Goal: Information Seeking & Learning: Learn about a topic

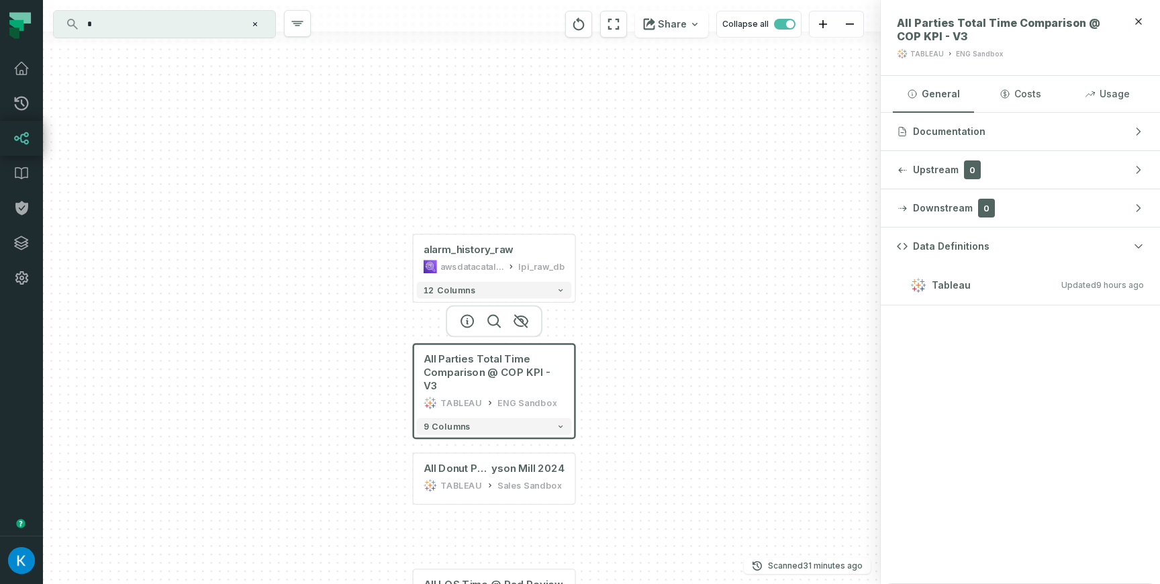
click at [667, 346] on div "+ alarm_history_raw awsdatacatalog lpi_raw_db + 12 columns All Parties Total Ti…" at bounding box center [462, 292] width 838 height 584
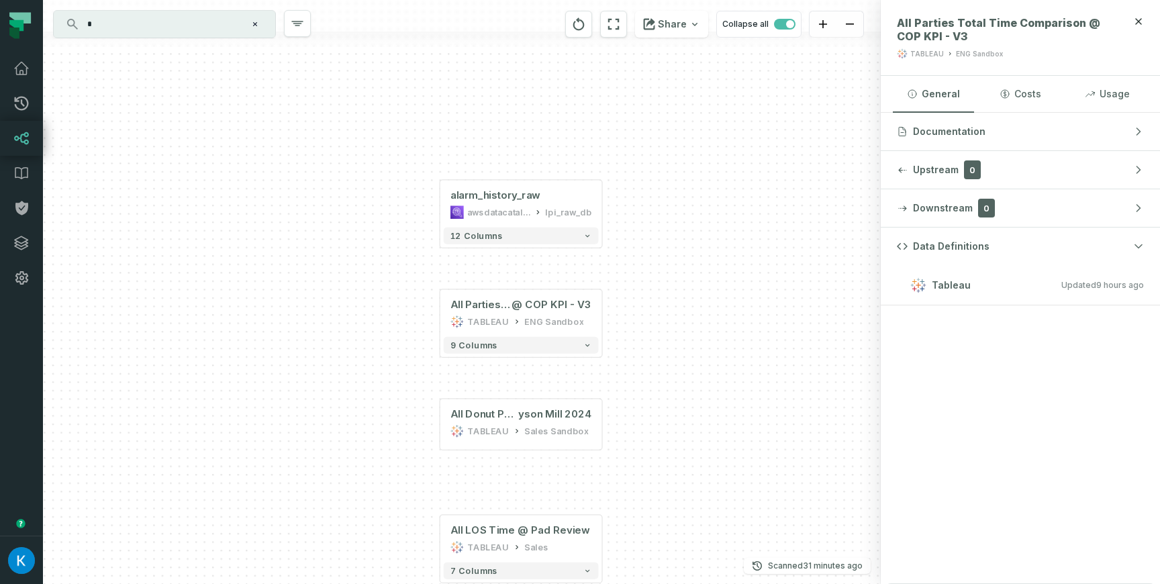
drag, startPoint x: 669, startPoint y: 277, endPoint x: 695, endPoint y: 222, distance: 60.6
click at [695, 222] on div "+ alarm_history_raw awsdatacatalog lpi_raw_db + 12 columns All Parties Total Ti…" at bounding box center [462, 292] width 838 height 584
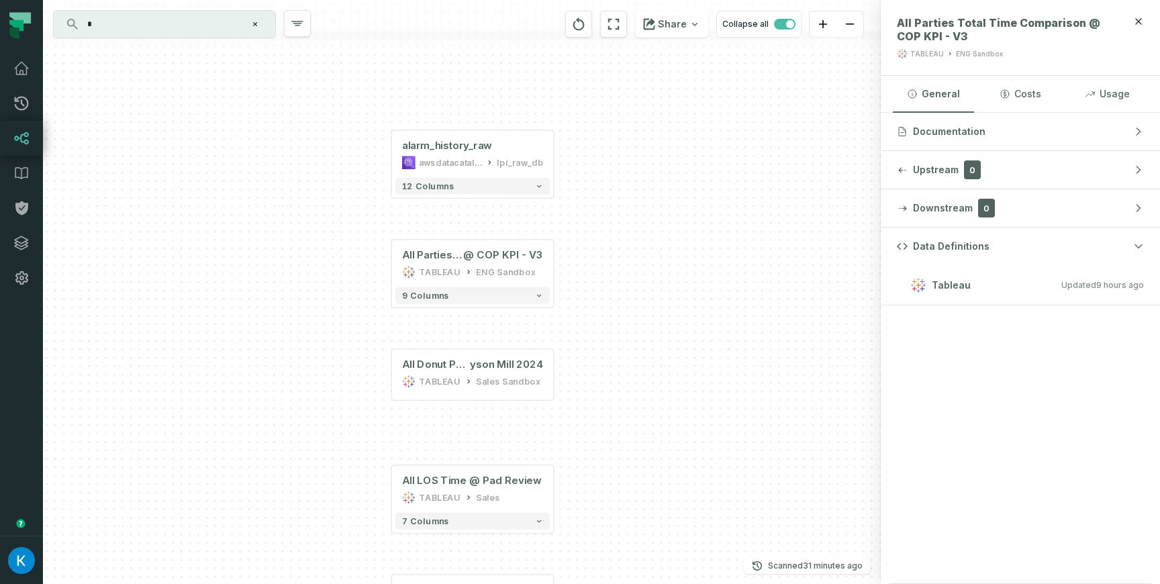
drag, startPoint x: 698, startPoint y: 326, endPoint x: 650, endPoint y: 276, distance: 69.3
click at [650, 276] on div "+ alarm_history_raw awsdatacatalog lpi_raw_db + 12 columns All Parties Total Ti…" at bounding box center [462, 292] width 838 height 584
click at [1143, 240] on button "Data Definitions" at bounding box center [1020, 247] width 279 height 38
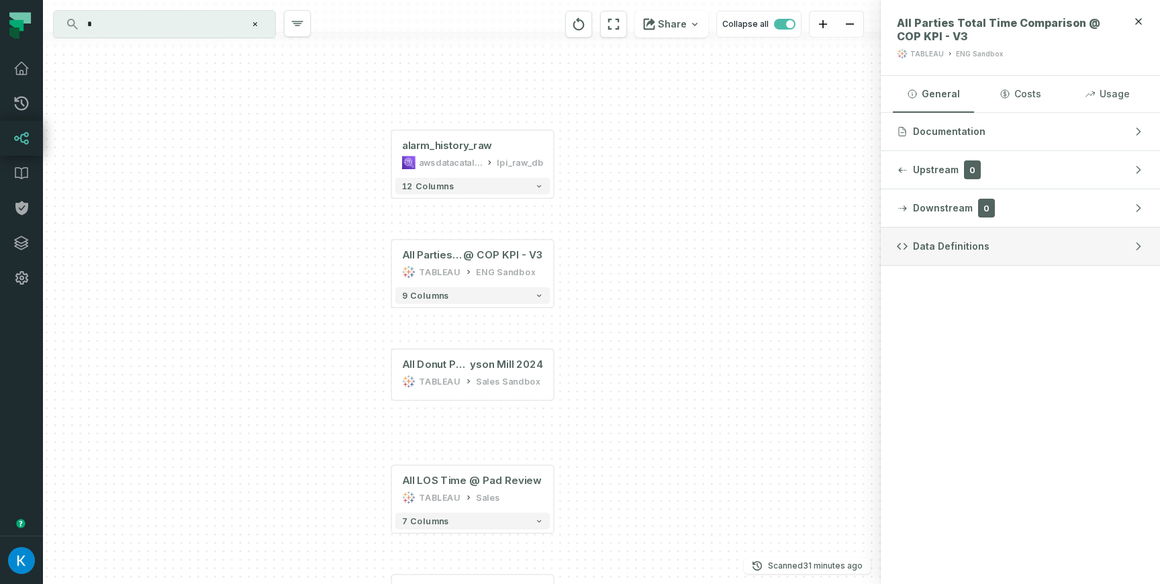
click at [1140, 240] on button "Data Definitions" at bounding box center [1020, 247] width 279 height 38
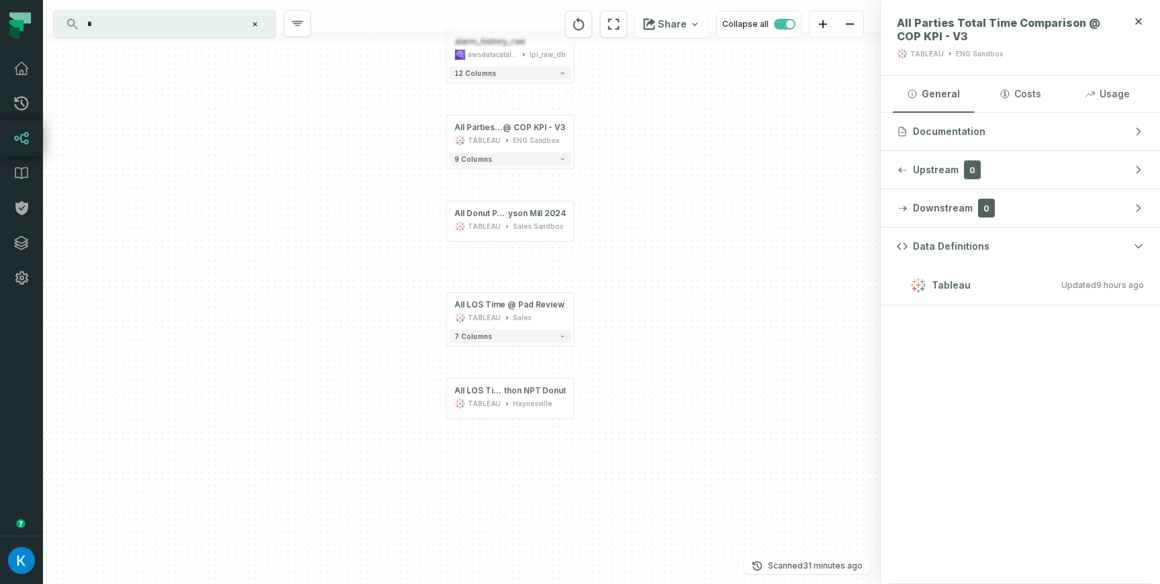
drag, startPoint x: 324, startPoint y: 400, endPoint x: 338, endPoint y: 236, distance: 165.1
click at [338, 236] on div "+ alarm_history_raw awsdatacatalog lpi_raw_db + 12 columns All Parties Total Ti…" at bounding box center [462, 292] width 838 height 584
click at [187, 420] on div "+ alarm_history_raw awsdatacatalog lpi_raw_db + 12 columns All Parties Total Ti…" at bounding box center [462, 292] width 838 height 584
click at [150, 28] on input "*" at bounding box center [163, 23] width 168 height 21
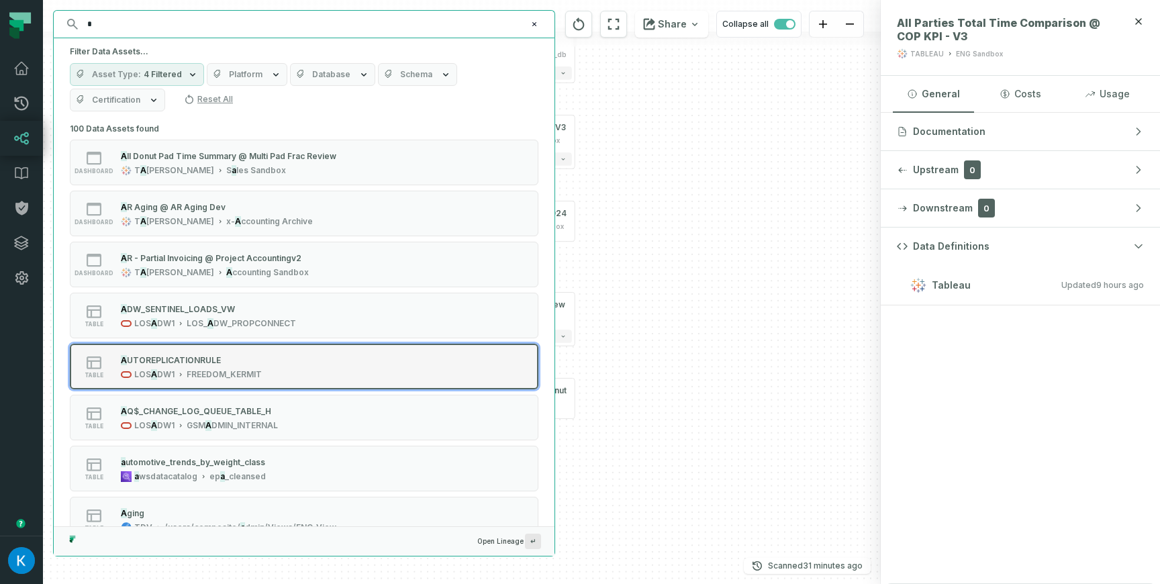
click at [213, 357] on span "UTOREPLICATIONRULE" at bounding box center [174, 360] width 94 height 10
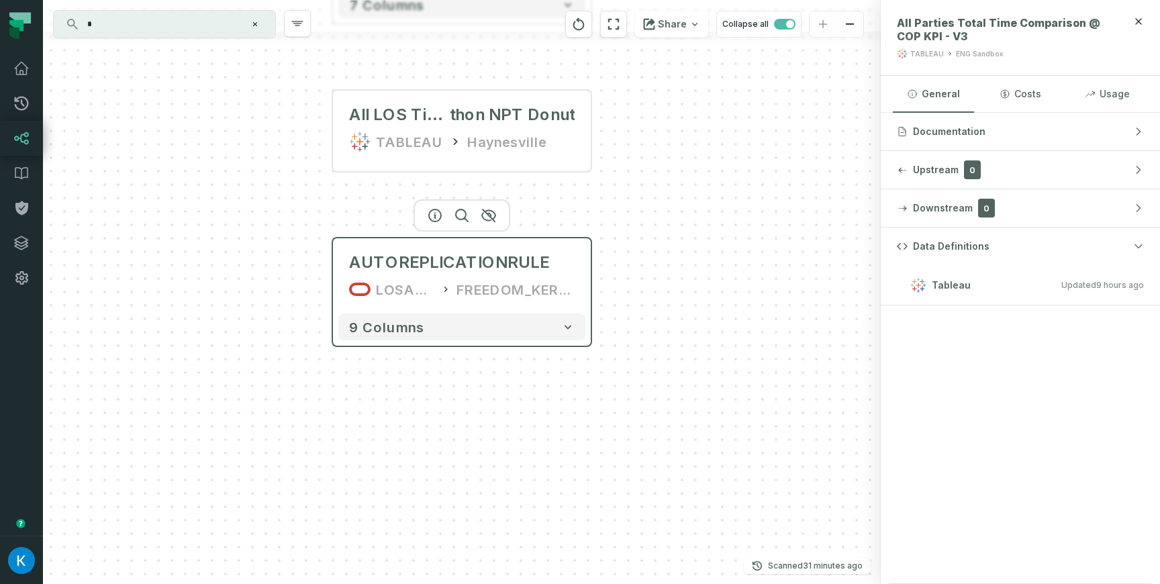
click at [486, 281] on div "FREEDOM_KERMIT" at bounding box center [515, 289] width 118 height 21
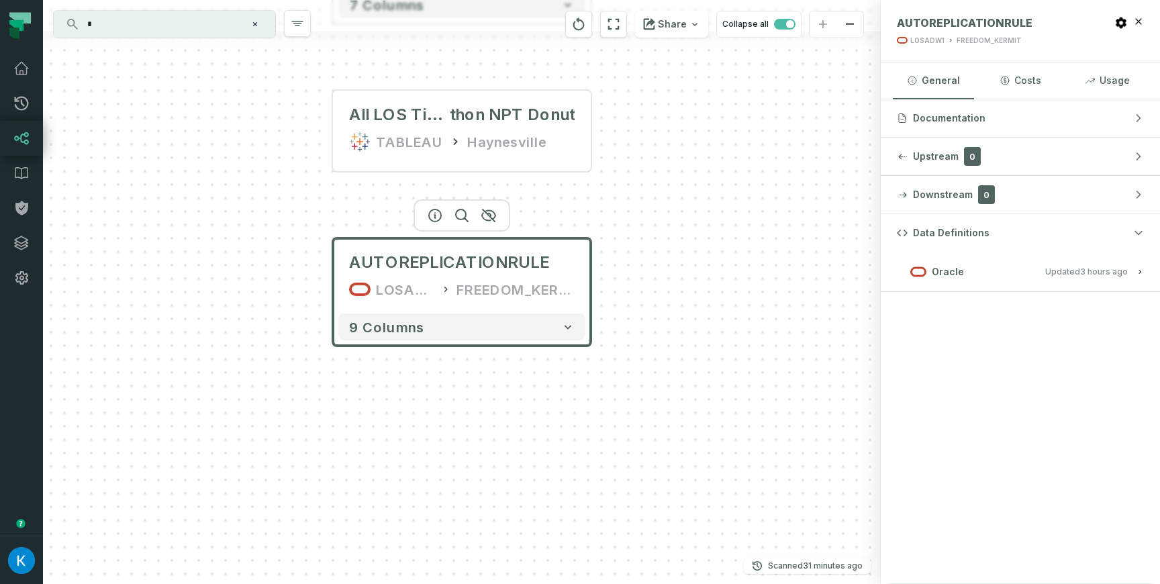
click at [1014, 271] on button "Oracle Updated [DATE] 7:03:08 AM" at bounding box center [1020, 271] width 247 height 18
click at [1109, 269] on relative-time "[DATE] 7:03:08 AM" at bounding box center [1104, 271] width 48 height 10
click at [1111, 268] on relative-time "[DATE] 7:03:08 AM" at bounding box center [1104, 271] width 48 height 10
click at [920, 467] on div "Data Definitions Oracle Updated [DATE] 7:03:08 AM" at bounding box center [1020, 399] width 279 height 370
click at [1046, 273] on button "Oracle Updated [DATE] 7:03:08 AM" at bounding box center [1020, 271] width 247 height 18
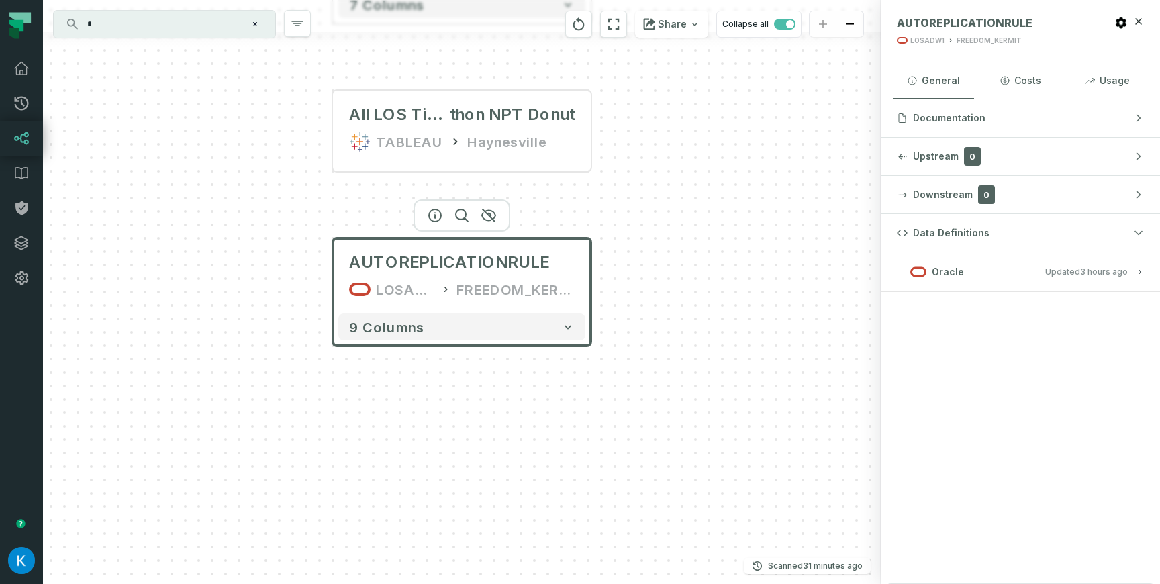
click at [1075, 270] on span "Updated [DATE] 7:03:08 AM" at bounding box center [1086, 271] width 83 height 10
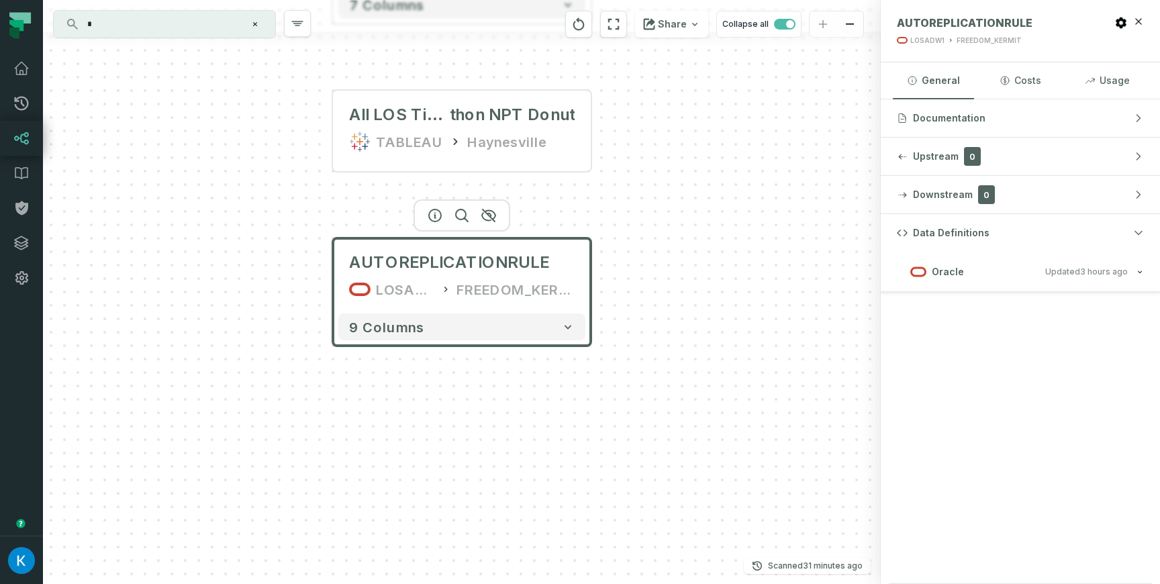
click at [1075, 270] on span "Updated [DATE] 7:03:08 AM" at bounding box center [1086, 271] width 83 height 10
click at [1121, 265] on button "Oracle Updated [DATE] 7:03:08 AM" at bounding box center [1020, 271] width 247 height 18
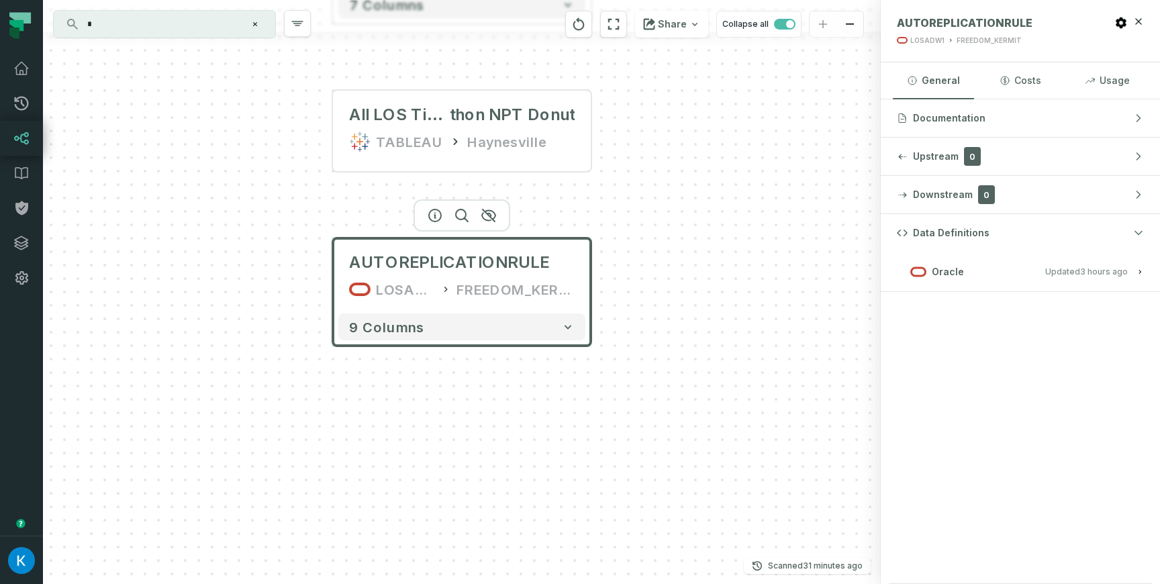
click at [1121, 265] on button "Oracle Updated [DATE] 7:03:08 AM" at bounding box center [1020, 271] width 247 height 18
click at [978, 390] on div "Data Definitions Oracle Updated [DATE] 7:03:08 AM" at bounding box center [1020, 399] width 279 height 370
click at [1000, 277] on button "Oracle Updated [DATE] 7:03:08 AM" at bounding box center [1020, 271] width 247 height 18
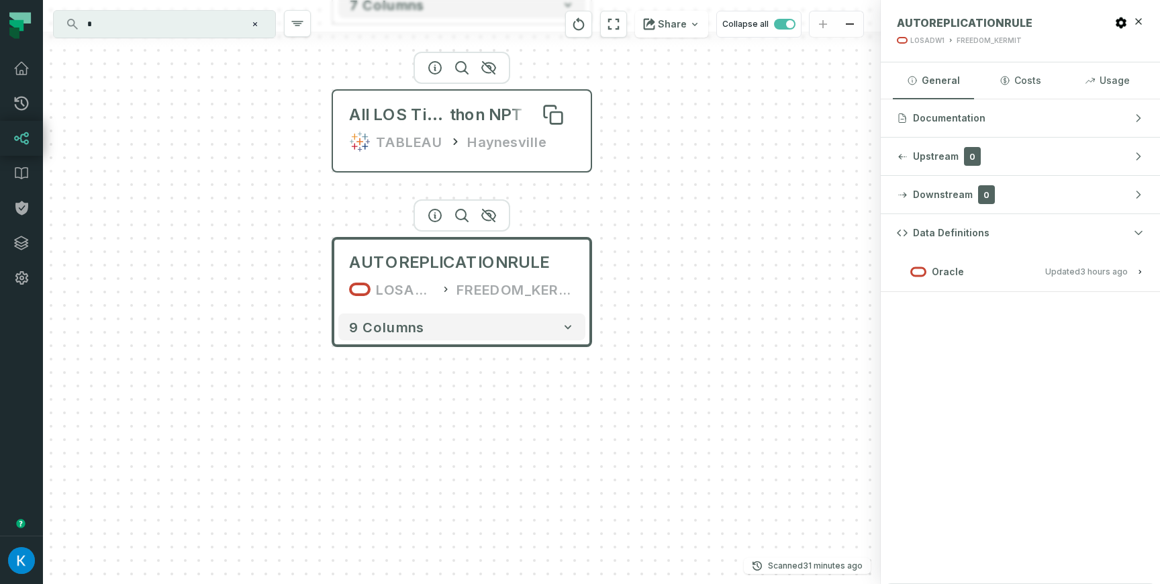
click at [485, 114] on span "thon NPT Donut" at bounding box center [512, 114] width 125 height 21
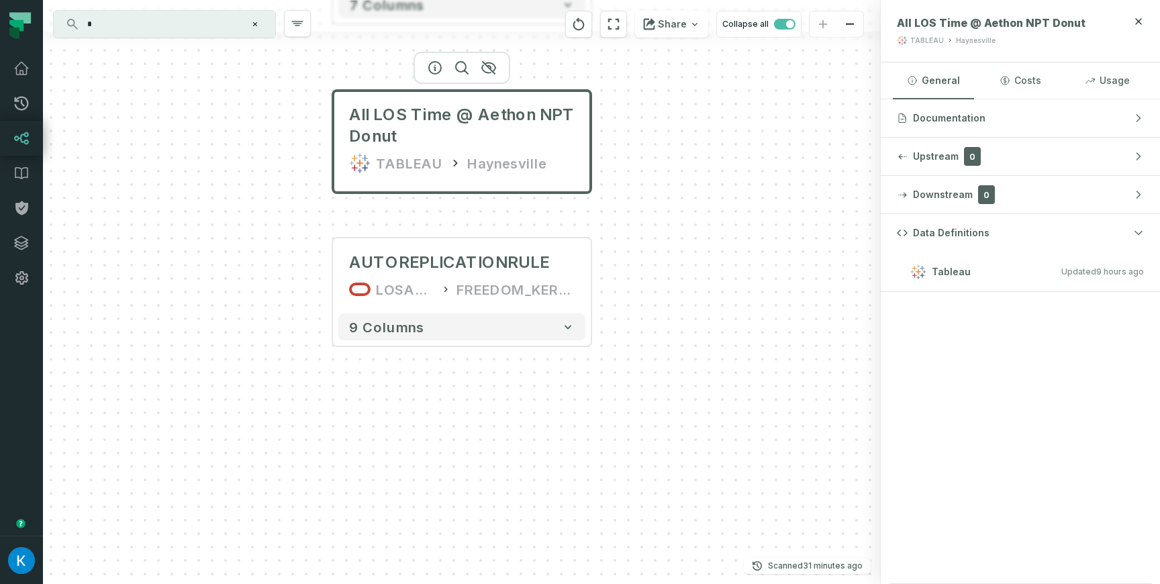
click at [997, 283] on h3 "Tableau Updated [DATE] 1:01:47 AM" at bounding box center [1020, 272] width 279 height 40
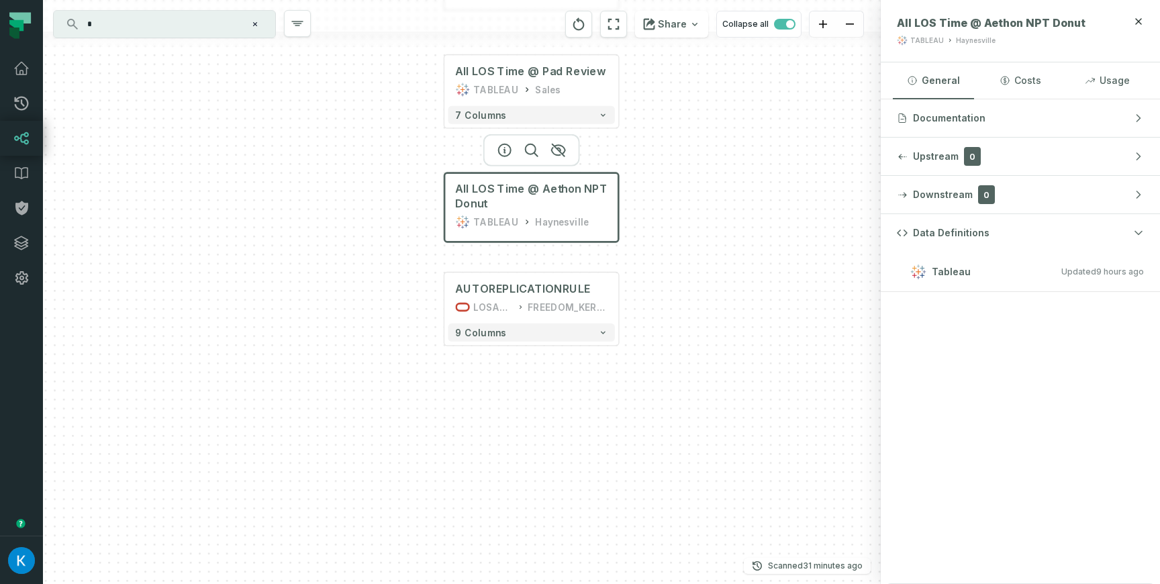
click at [135, 13] on div "* ⌘ K" at bounding box center [165, 24] width 222 height 27
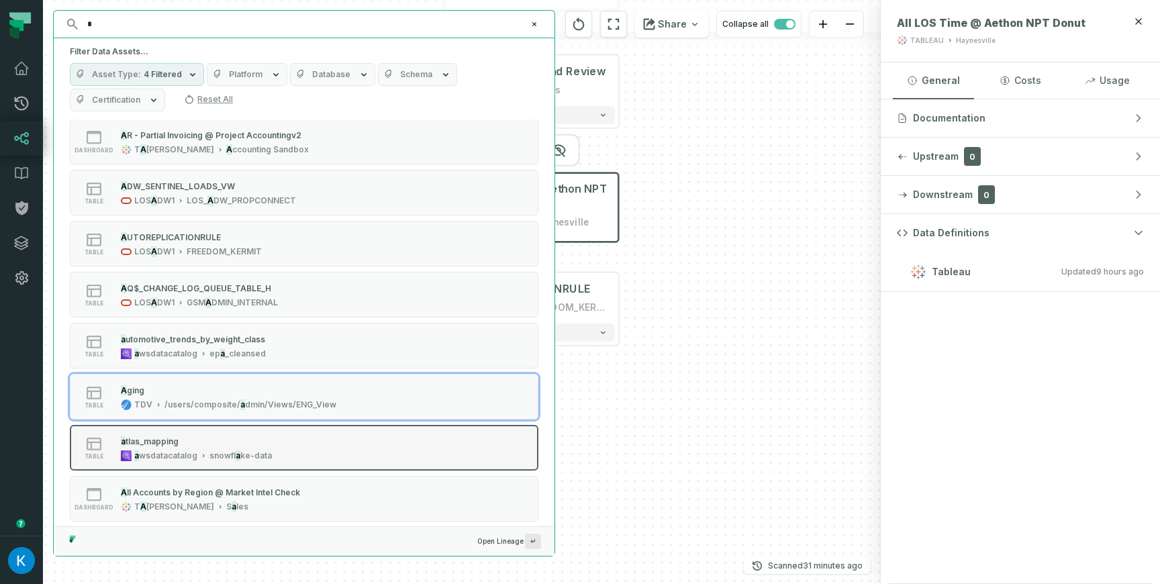
scroll to position [128, 0]
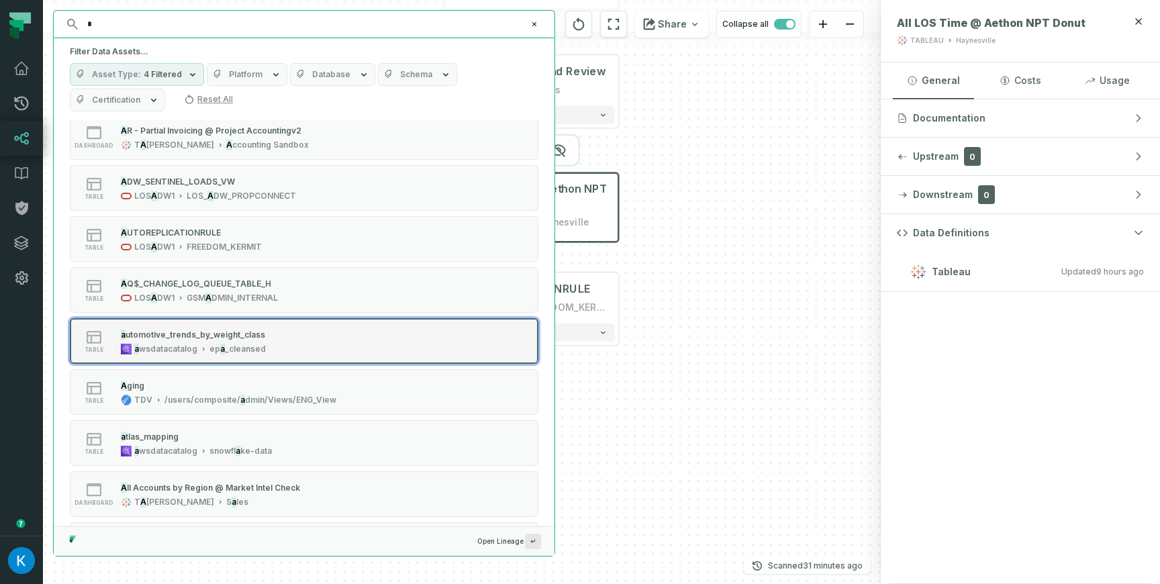
click at [323, 350] on div "table a utomotive_trends_by_weight_class a wsdatacatalog ep a _cleansed" at bounding box center [240, 341] width 336 height 27
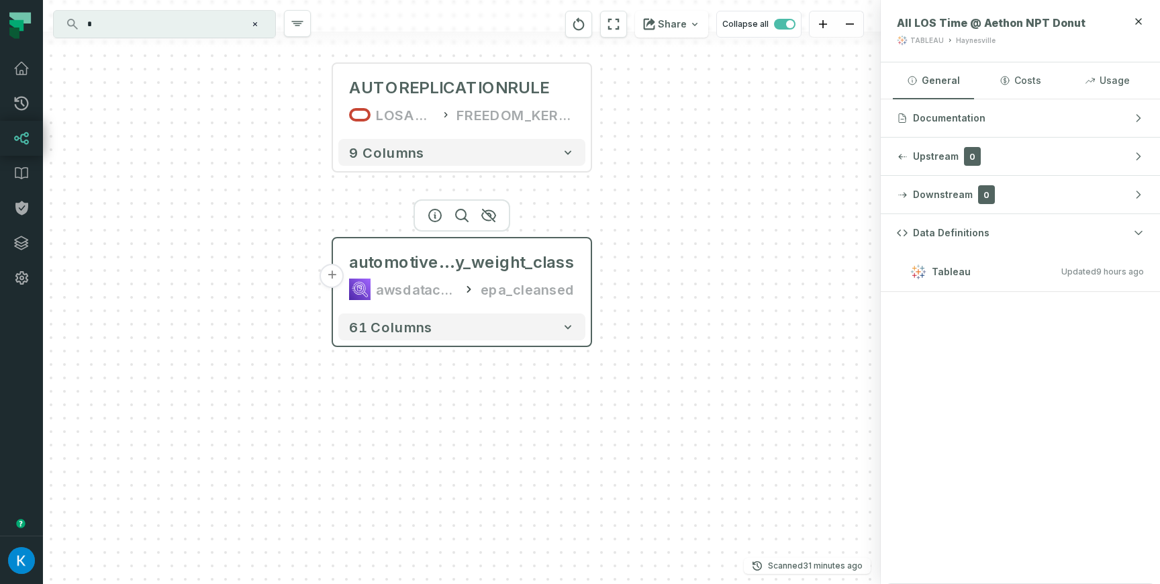
click at [479, 279] on div "awsdatacatalog epa_cleansed" at bounding box center [462, 289] width 226 height 21
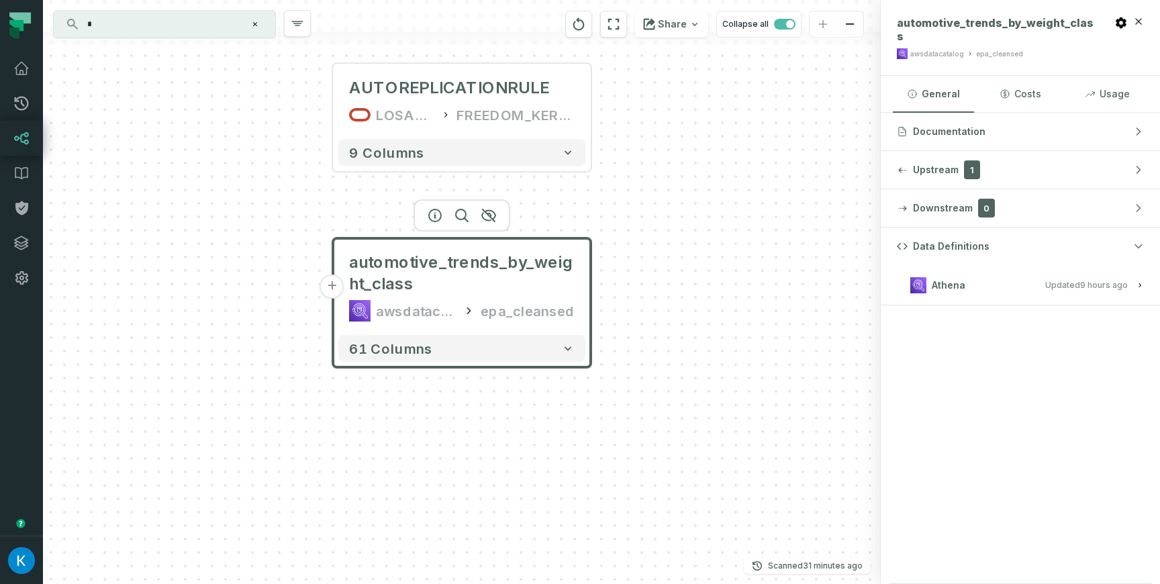
click at [1026, 276] on button "Athena Updated [DATE] 1:01:37 AM" at bounding box center [1020, 285] width 247 height 18
click at [991, 324] on span "View this entity in source platform" at bounding box center [968, 330] width 136 height 13
click at [1137, 281] on icon "button" at bounding box center [1140, 285] width 8 height 8
click at [1140, 283] on icon "button" at bounding box center [1140, 285] width 3 height 4
click at [1136, 281] on icon "button" at bounding box center [1140, 285] width 8 height 8
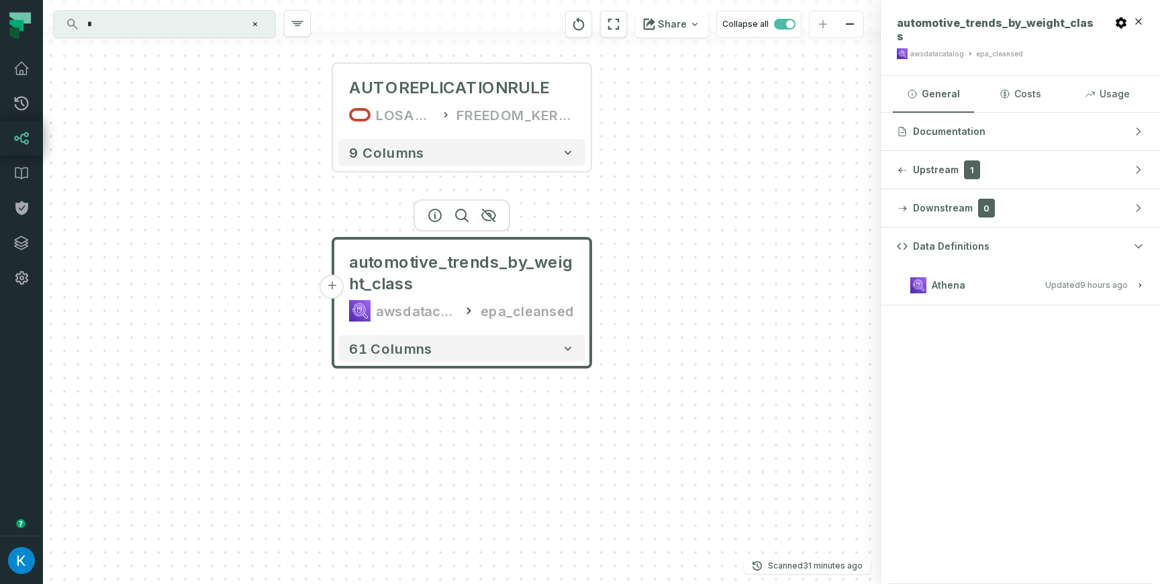
click at [1140, 283] on icon "button" at bounding box center [1140, 285] width 3 height 4
click at [1140, 281] on icon "button" at bounding box center [1140, 285] width 8 height 8
click at [835, 311] on div "+ alarm_history_raw awsdatacatalog lpi_raw_db + 12 columns All Parties Total Ti…" at bounding box center [462, 292] width 838 height 584
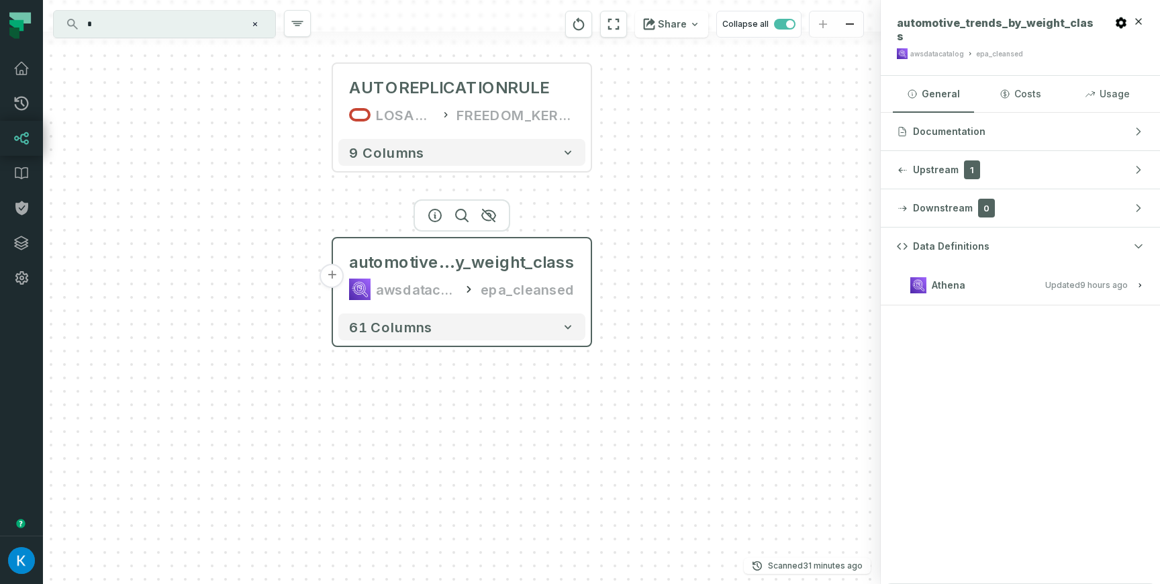
click at [512, 250] on div "automotive_trends_b y_weight_class awsdatacatalog epa_cleansed" at bounding box center [461, 276] width 247 height 64
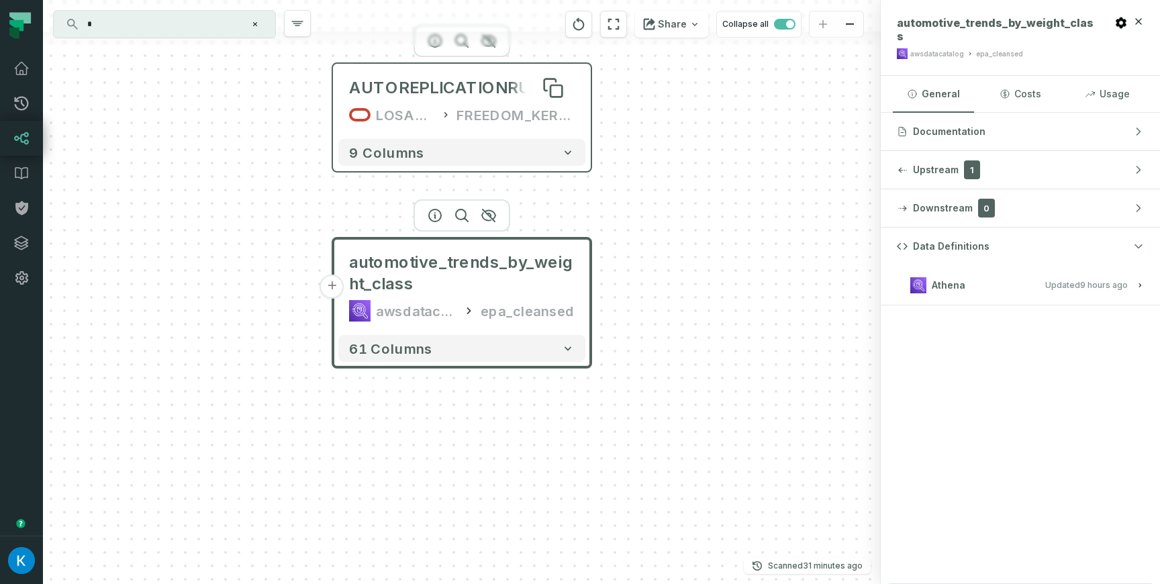
click at [500, 93] on div "AUTOREPLICATIONRULE" at bounding box center [449, 87] width 200 height 21
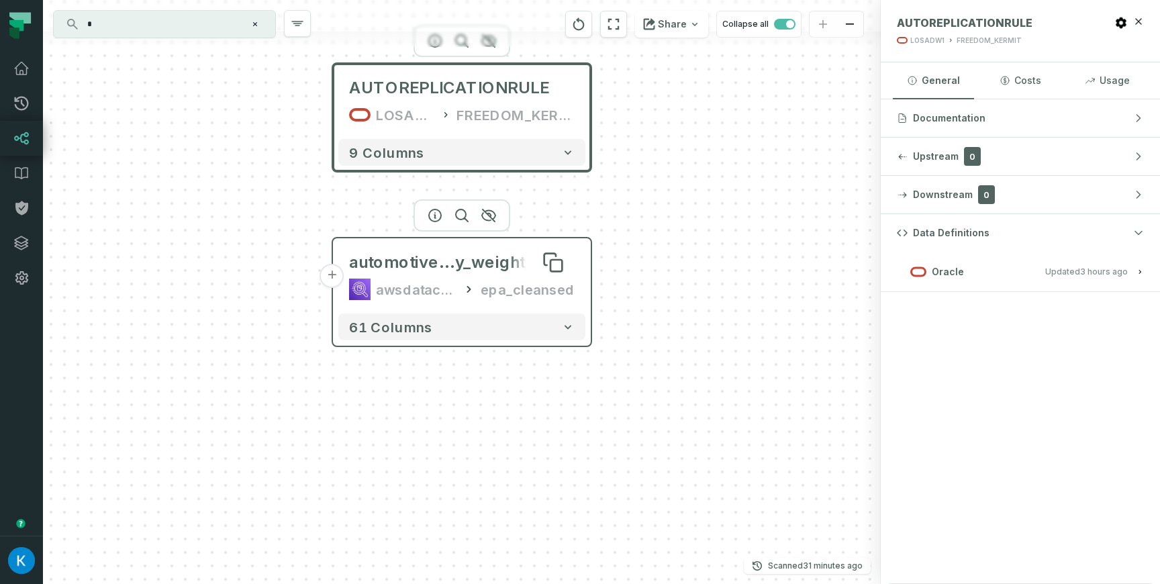
click at [489, 266] on span "y_weight_class" at bounding box center [514, 262] width 119 height 21
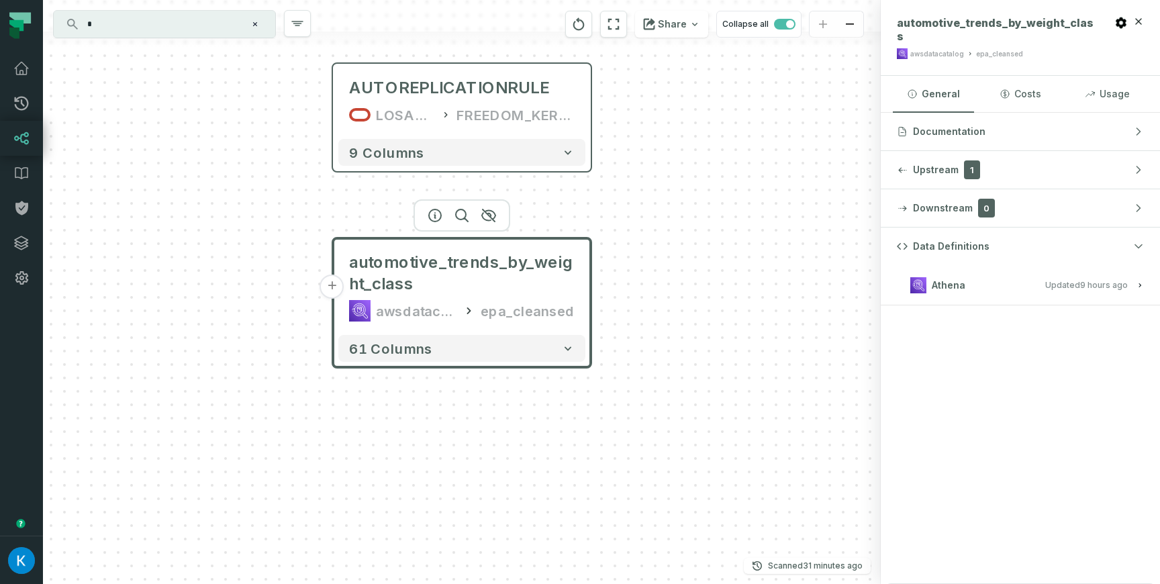
click at [659, 248] on div "+ alarm_history_raw awsdatacatalog lpi_raw_db + 12 columns All Parties Total Ti…" at bounding box center [462, 292] width 838 height 584
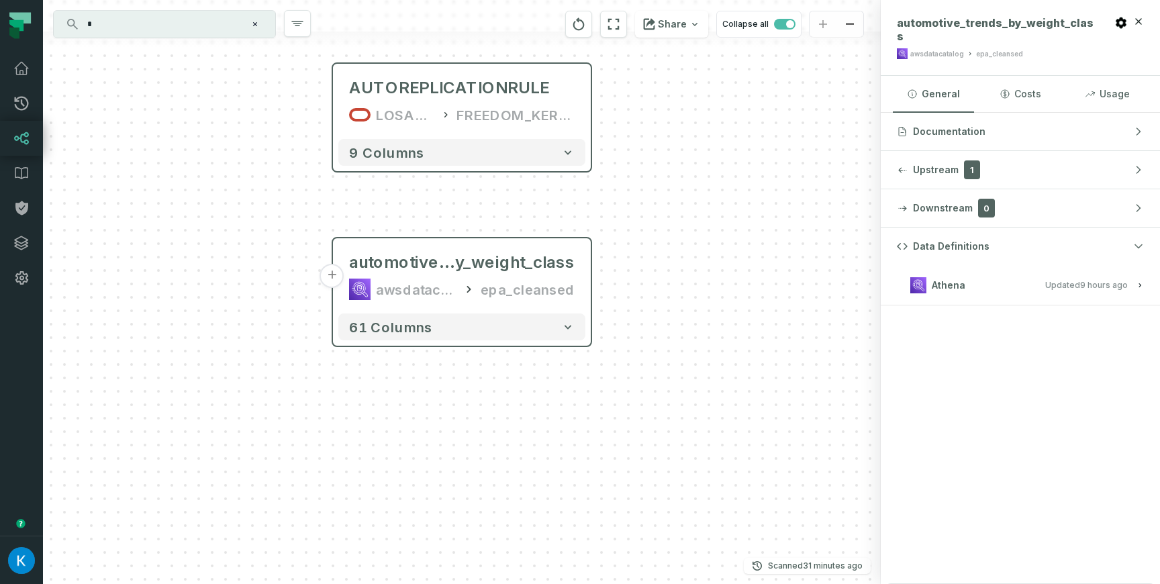
click at [930, 265] on h3 "Athena Updated [DATE] 1:01:37 AM" at bounding box center [1020, 285] width 279 height 40
click at [1136, 281] on icon "button" at bounding box center [1140, 285] width 8 height 8
click at [1134, 276] on button "Athena Updated [DATE] 1:01:37 AM" at bounding box center [1020, 285] width 247 height 18
click at [1140, 281] on icon "button" at bounding box center [1140, 285] width 8 height 8
click at [544, 105] on div "FREEDOM_KERMIT" at bounding box center [515, 114] width 118 height 21
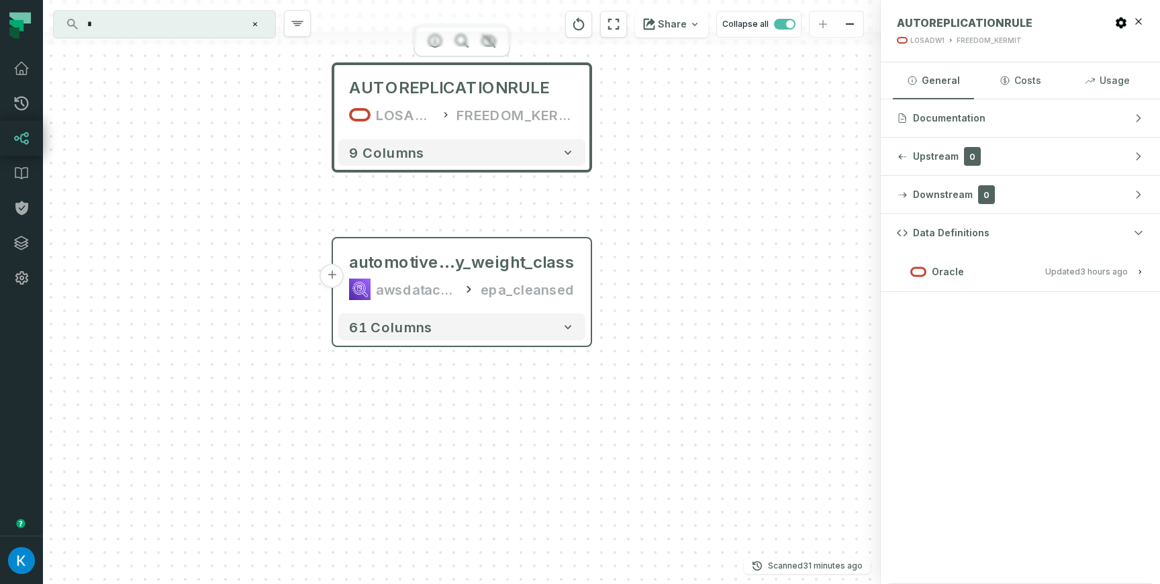
click at [1132, 270] on button "Oracle Updated [DATE] 7:03:08 AM" at bounding box center [1020, 271] width 247 height 18
click at [1140, 271] on icon "button" at bounding box center [1140, 272] width 8 height 8
click at [1140, 271] on icon "button" at bounding box center [1140, 272] width 3 height 4
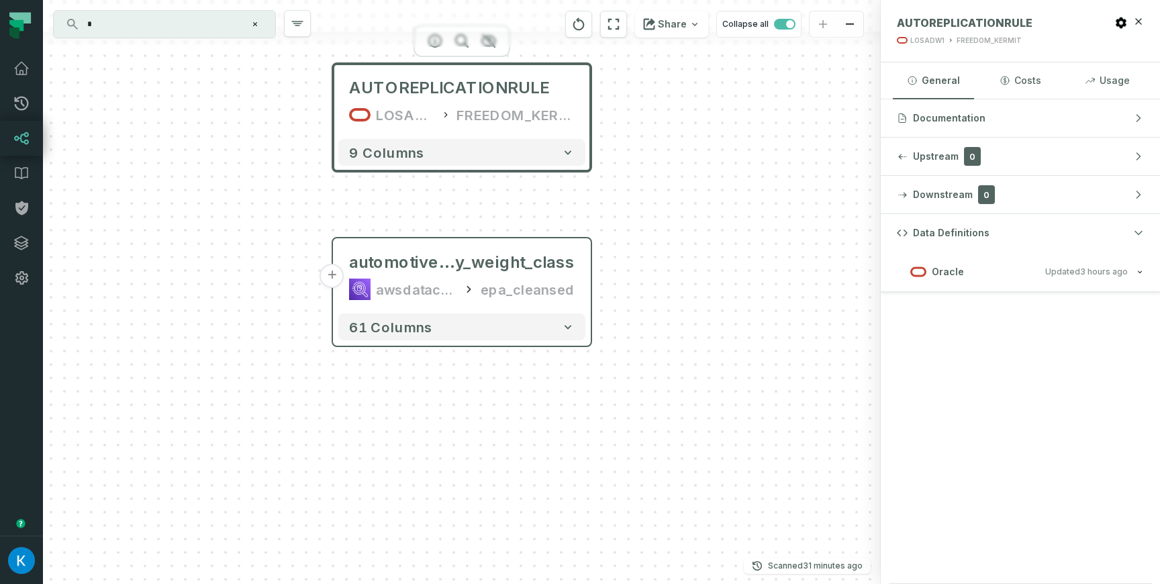
click at [1140, 271] on icon "button" at bounding box center [1140, 272] width 8 height 8
click at [1140, 271] on icon "button" at bounding box center [1140, 272] width 3 height 4
click at [1140, 271] on icon "button" at bounding box center [1140, 272] width 8 height 8
click at [1140, 271] on icon "button" at bounding box center [1140, 272] width 3 height 4
click at [1140, 271] on icon "button" at bounding box center [1140, 272] width 8 height 8
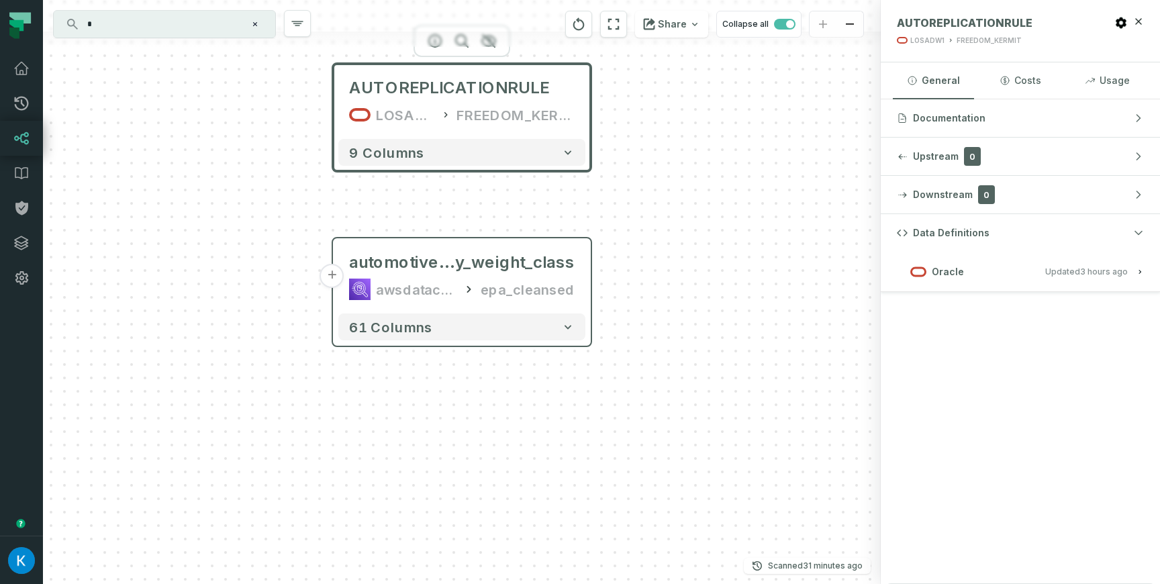
click at [1140, 271] on icon "button" at bounding box center [1140, 272] width 3 height 4
click at [1140, 271] on icon "button" at bounding box center [1140, 272] width 8 height 8
click at [1140, 271] on icon "button" at bounding box center [1140, 272] width 3 height 4
click at [1140, 271] on icon "button" at bounding box center [1140, 272] width 8 height 8
click at [1140, 271] on icon "button" at bounding box center [1140, 272] width 3 height 4
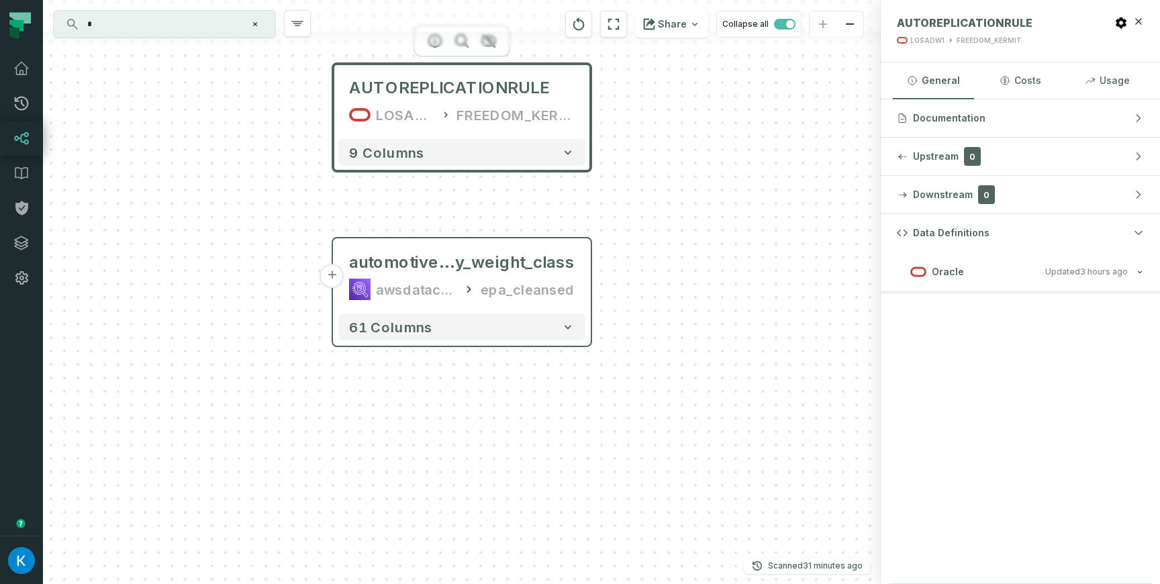
click at [1140, 271] on icon "button" at bounding box center [1140, 272] width 8 height 8
click at [1140, 271] on icon "button" at bounding box center [1140, 272] width 3 height 4
click at [1140, 271] on icon "button" at bounding box center [1140, 272] width 8 height 8
click at [1140, 271] on icon "button" at bounding box center [1140, 272] width 3 height 4
click at [1140, 271] on icon "button" at bounding box center [1140, 272] width 8 height 8
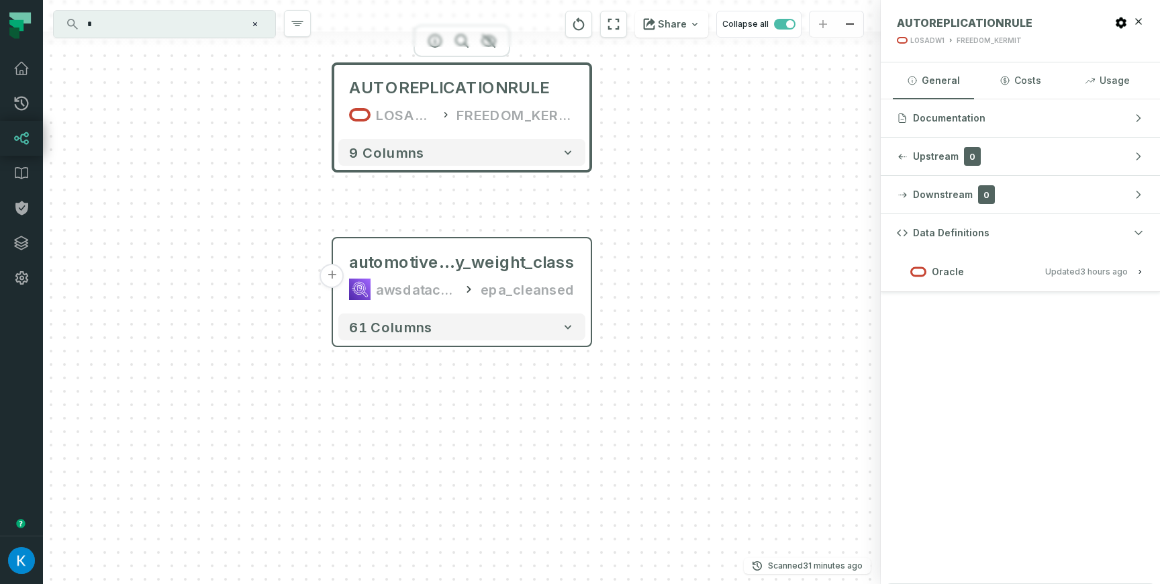
click at [1140, 271] on icon "button" at bounding box center [1140, 272] width 3 height 4
click at [1140, 271] on icon "button" at bounding box center [1140, 272] width 8 height 8
click at [1140, 271] on icon "button" at bounding box center [1140, 272] width 3 height 4
click at [1140, 271] on icon "button" at bounding box center [1140, 272] width 8 height 8
click at [1140, 271] on icon "button" at bounding box center [1140, 272] width 3 height 4
